Goal: Find specific page/section: Find specific page/section

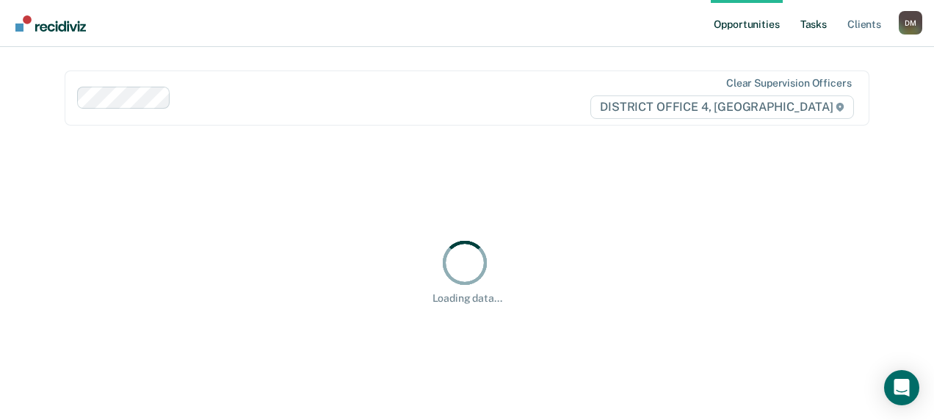
click at [812, 19] on link "Tasks" at bounding box center [814, 23] width 32 height 47
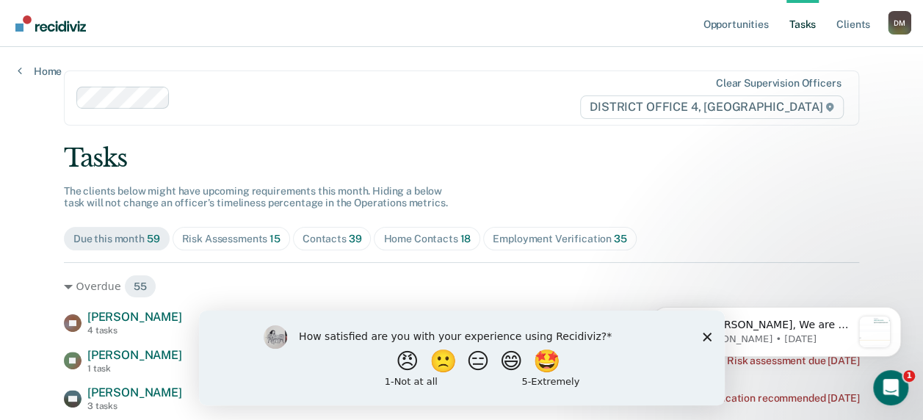
click at [702, 332] on icon "Close survey" at bounding box center [706, 336] width 9 height 9
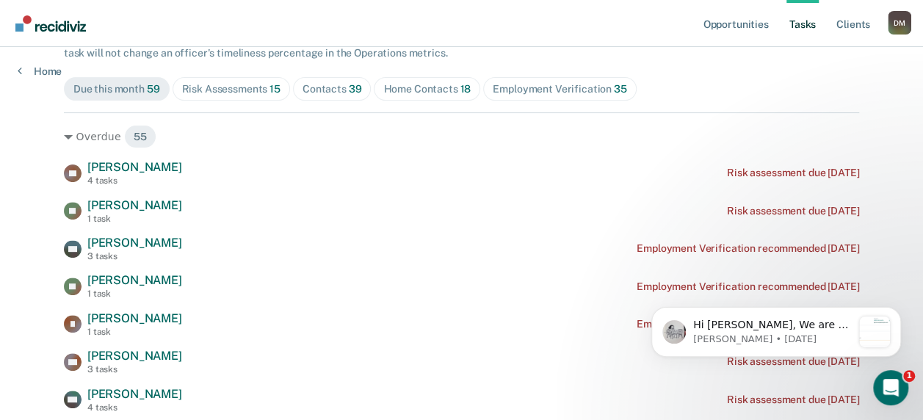
scroll to position [151, 0]
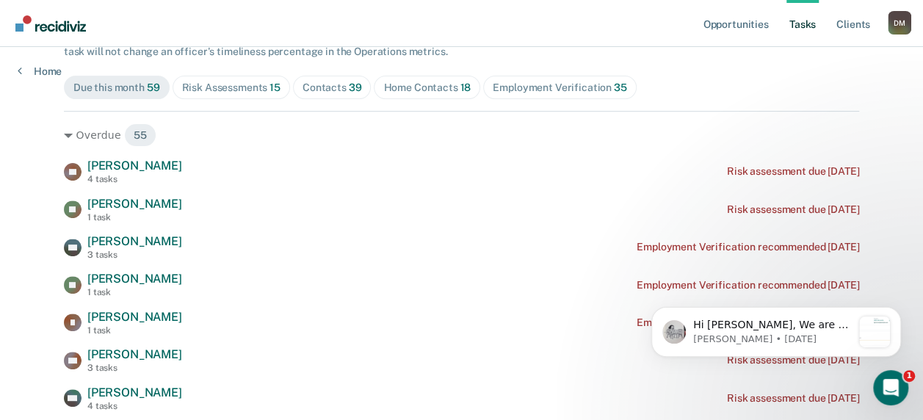
click at [349, 91] on span "39" at bounding box center [355, 88] width 13 height 12
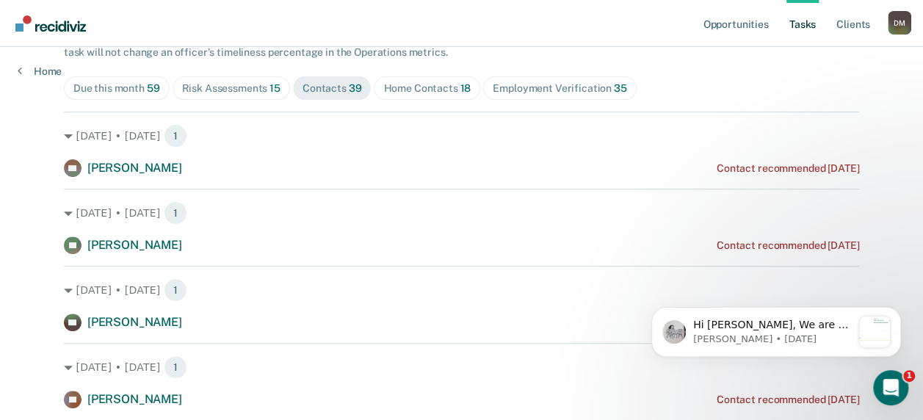
scroll to position [0, 0]
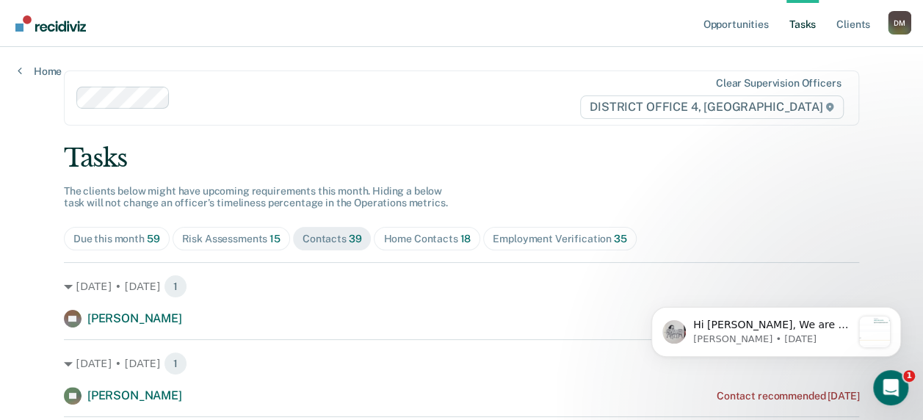
click at [523, 233] on div "Employment Verification 35" at bounding box center [560, 239] width 134 height 12
